Goal: Navigation & Orientation: Find specific page/section

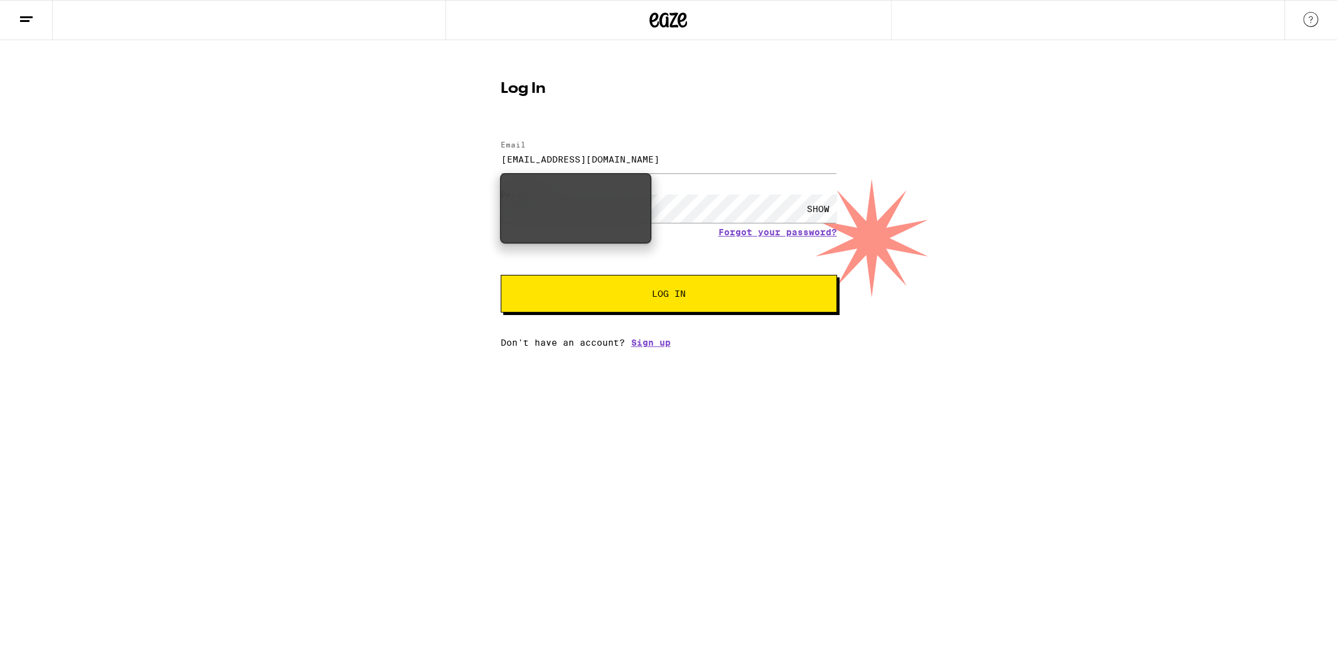
click at [601, 348] on html "Log In Email Email [EMAIL_ADDRESS][DOMAIN_NAME] Password Password SHOW Forgot y…" at bounding box center [668, 174] width 1337 height 348
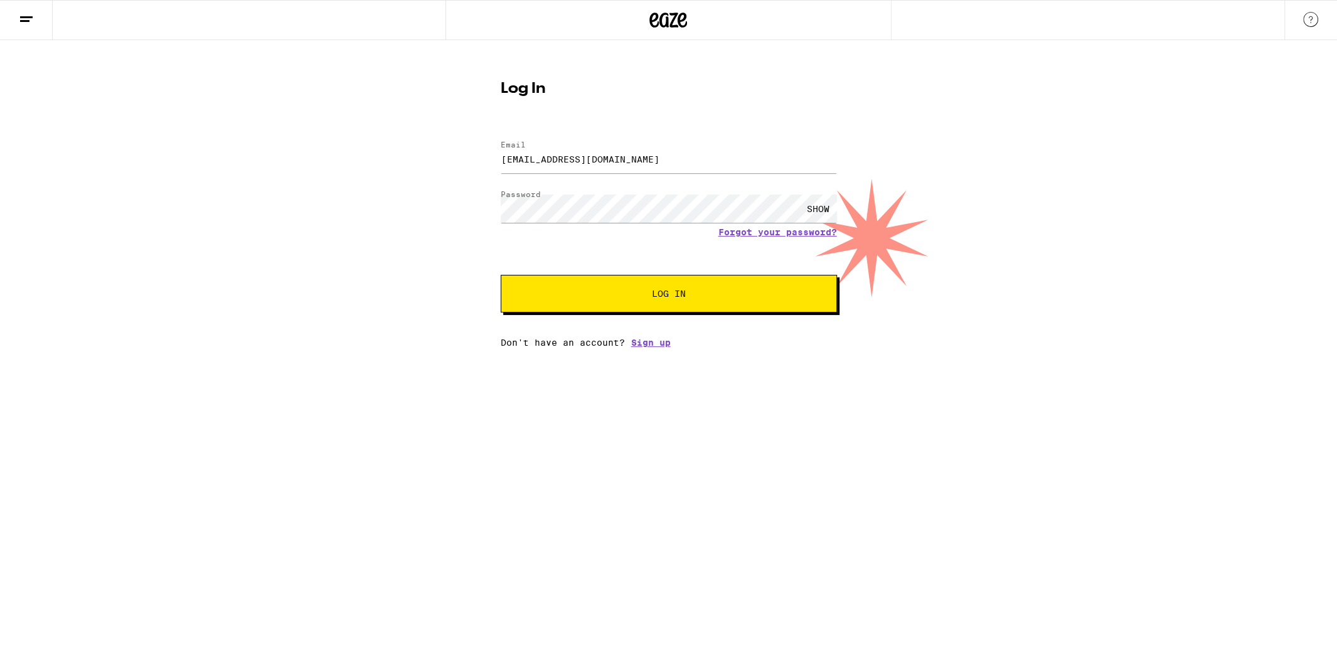
click at [658, 27] on icon at bounding box center [668, 20] width 38 height 23
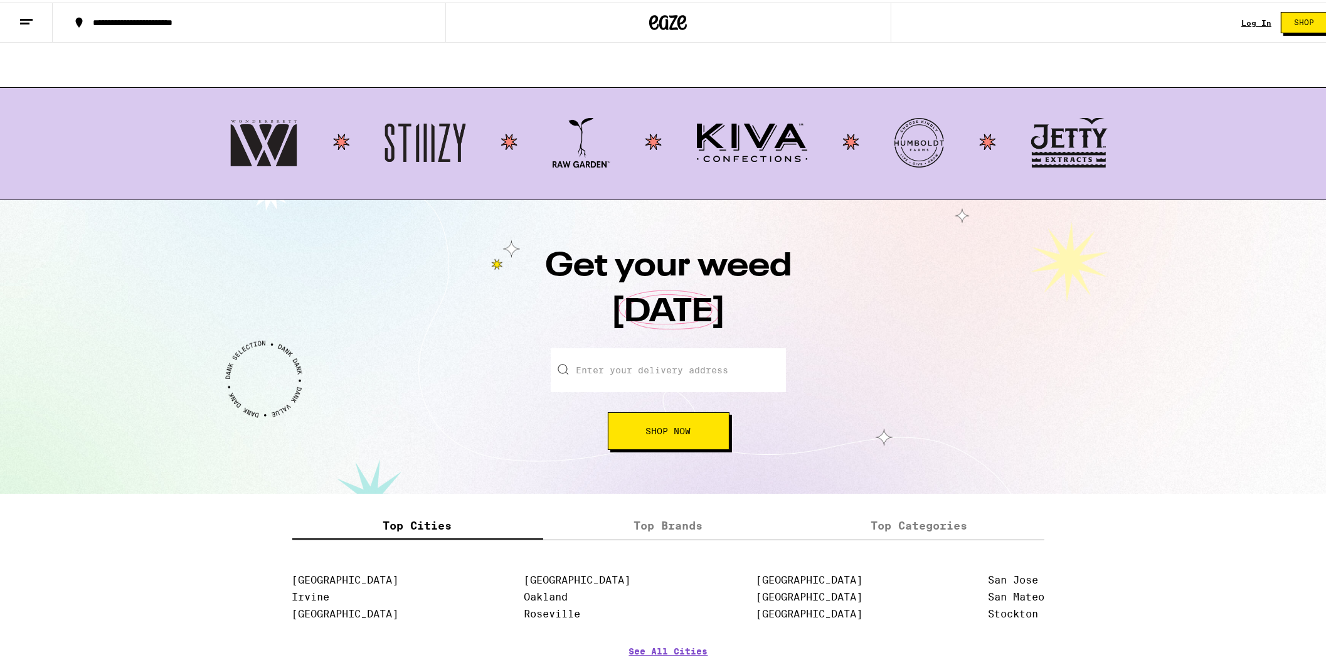
scroll to position [1418, 0]
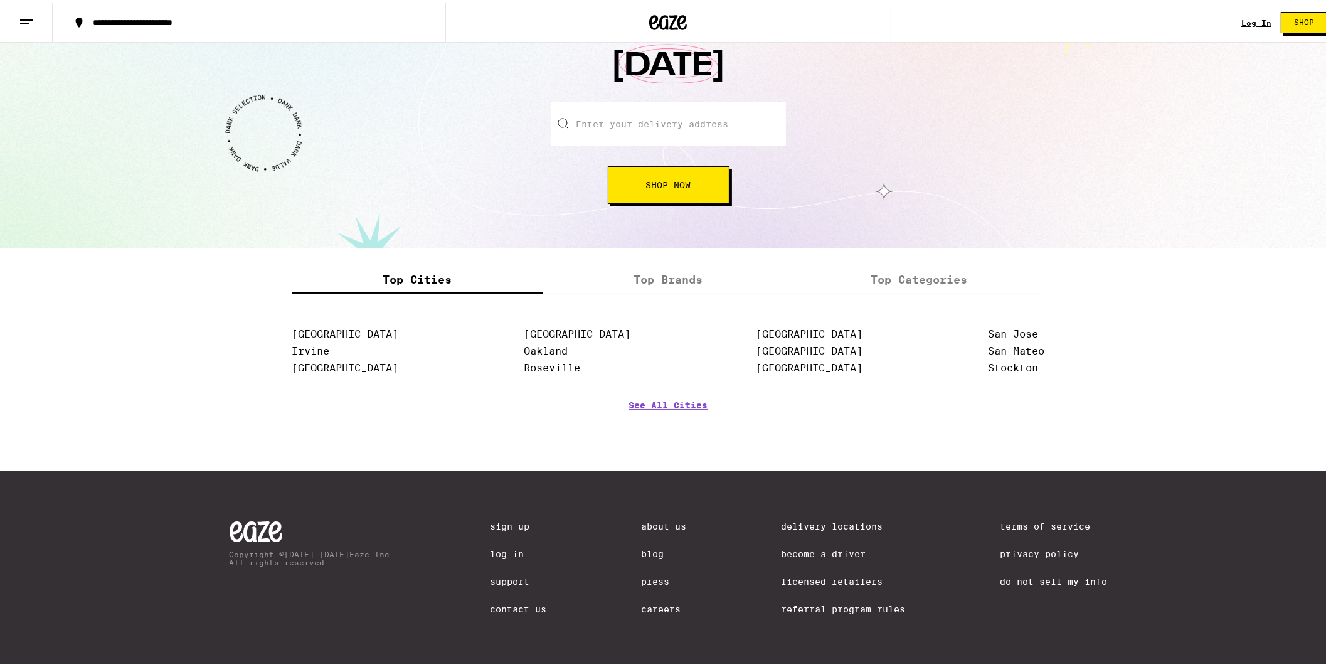
click at [648, 604] on link "Careers" at bounding box center [663, 607] width 45 height 10
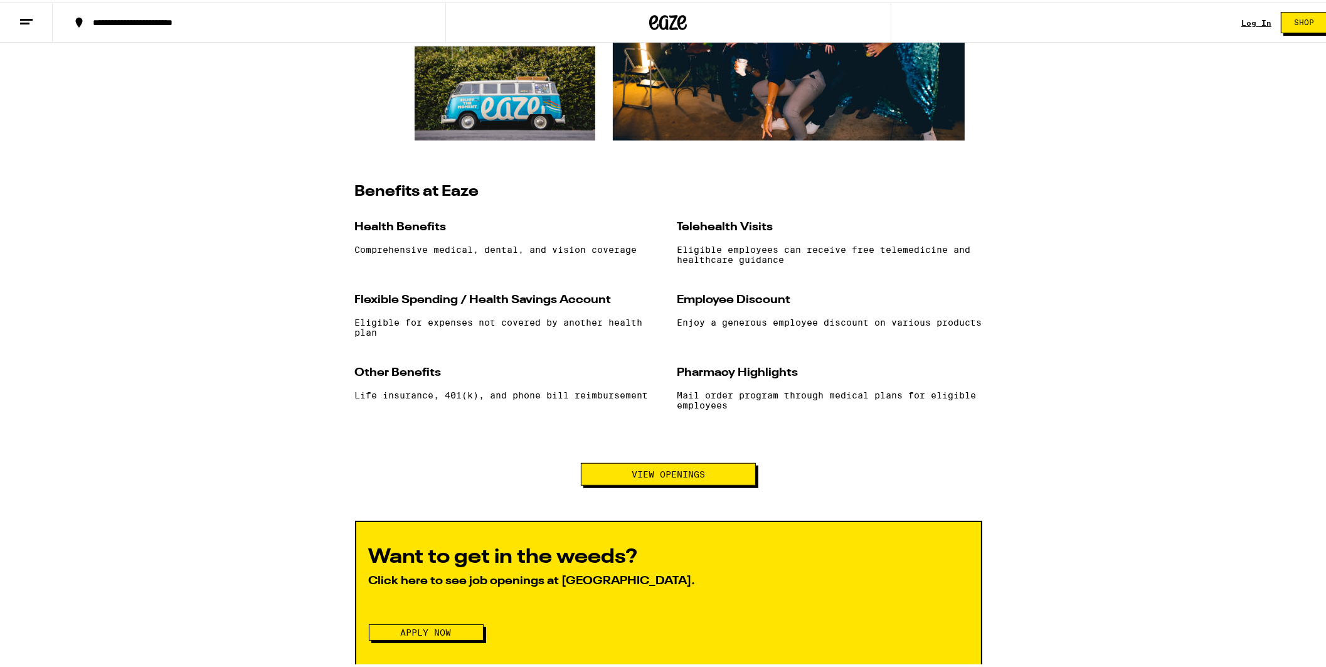
scroll to position [1065, 0]
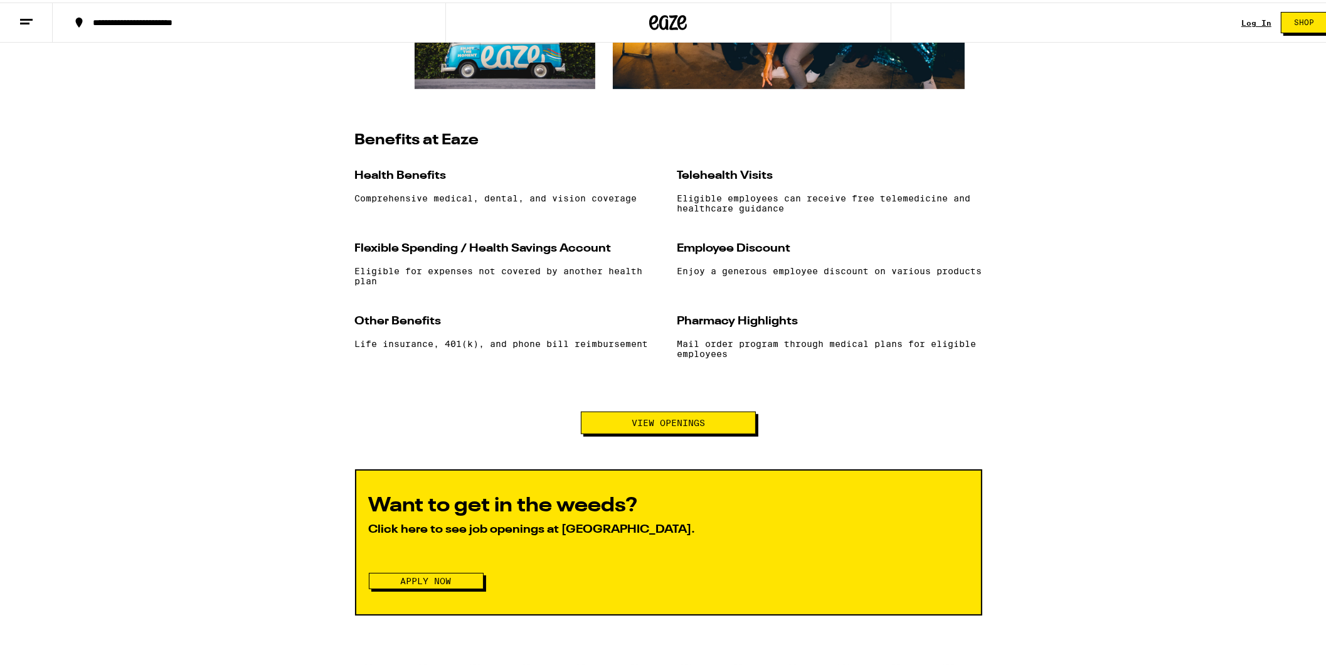
click at [671, 432] on button "View Openings" at bounding box center [668, 420] width 175 height 23
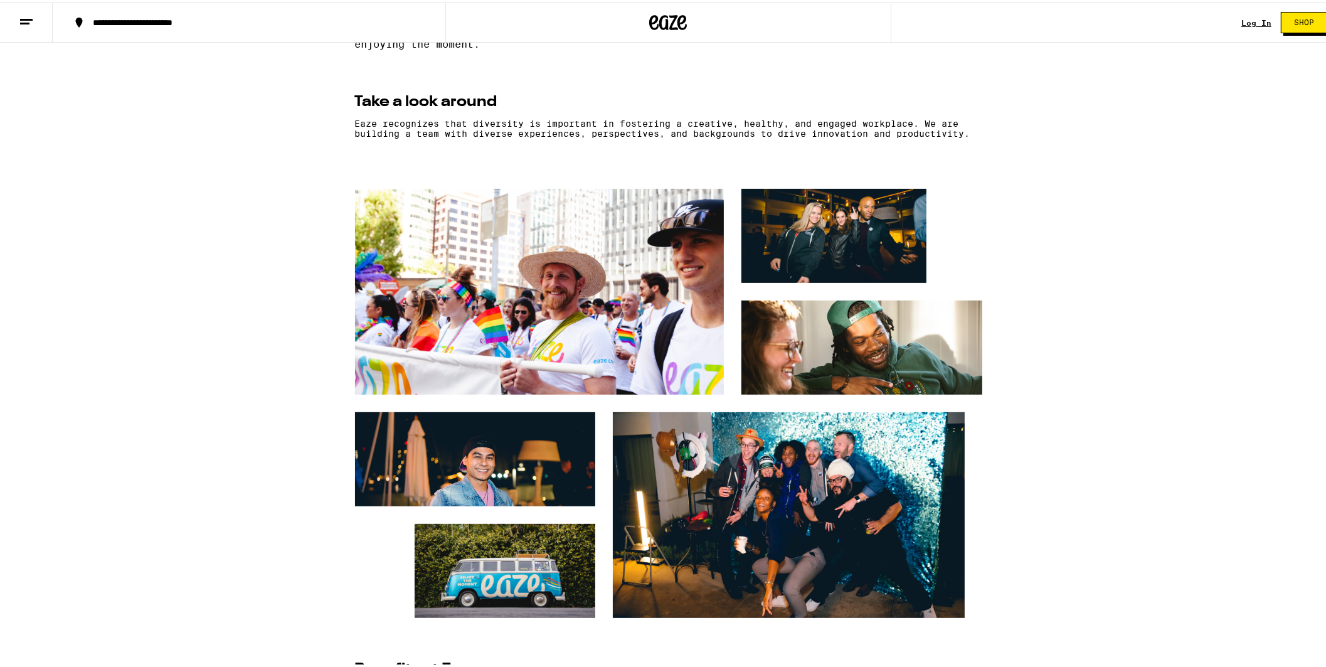
scroll to position [535, 0]
